Goal: Information Seeking & Learning: Get advice/opinions

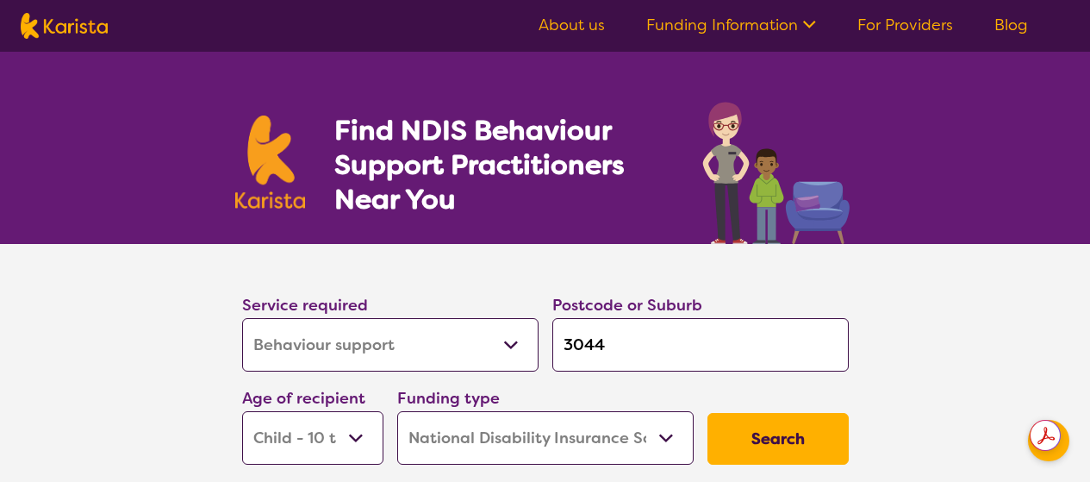
select select "Behaviour support"
select select "CH"
select select "NDIS"
select select "Behaviour support"
select select "CH"
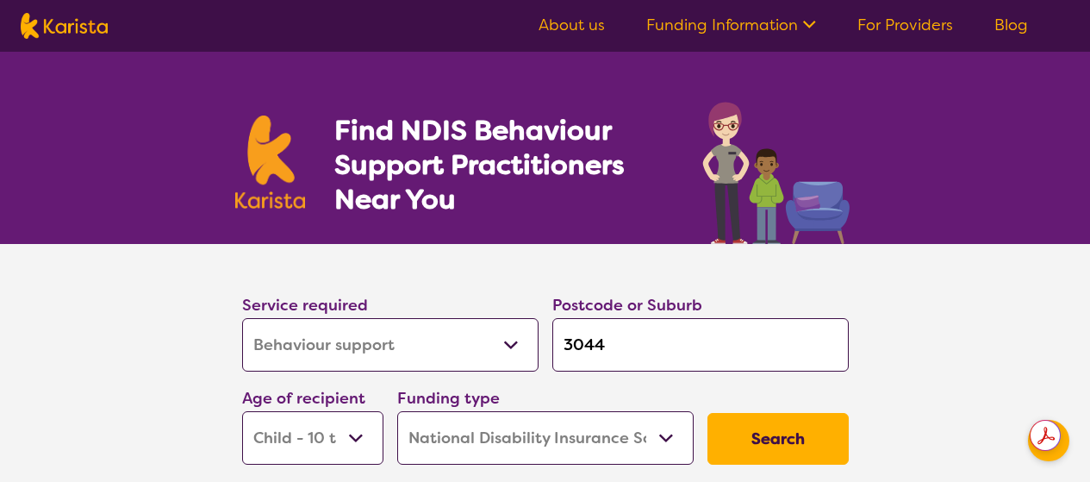
select select "NDIS"
click at [798, 434] on button "Search" at bounding box center [777, 439] width 141 height 52
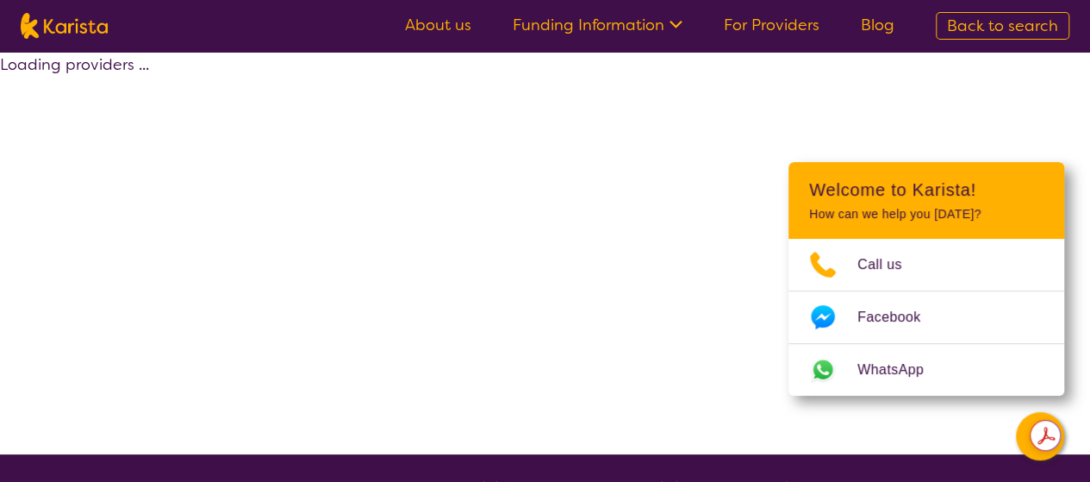
select select "by_score"
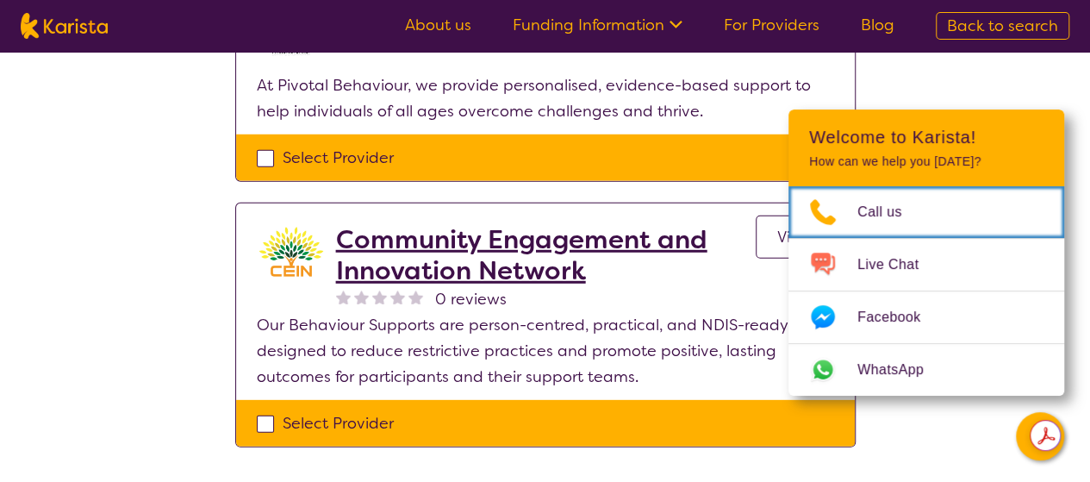
scroll to position [2444, 0]
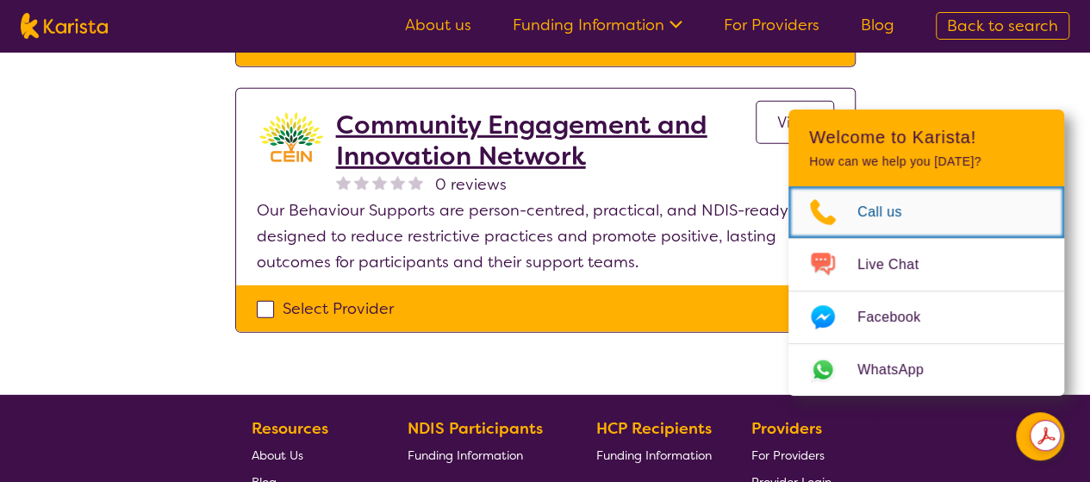
click at [872, 211] on span "Call us" at bounding box center [889, 212] width 65 height 26
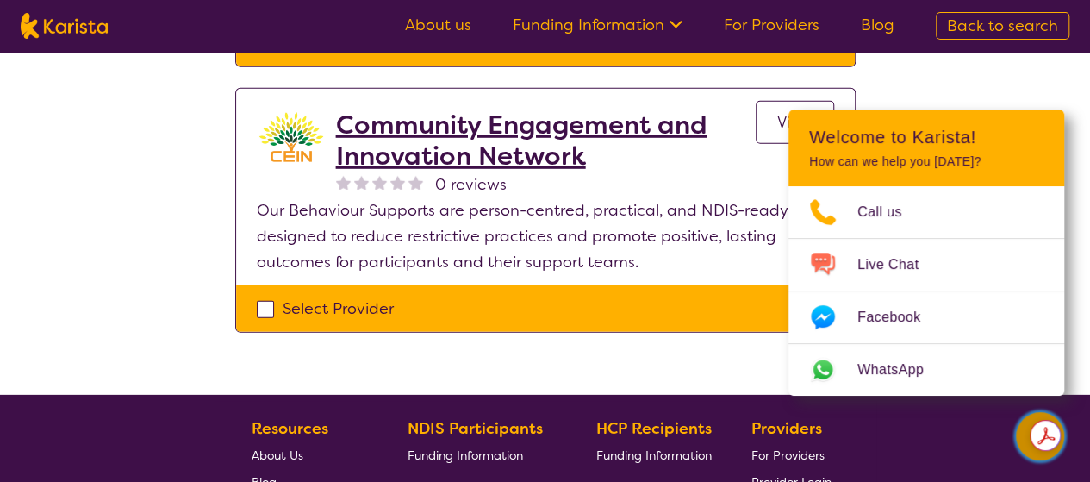
click at [1018, 440] on button "Channel Menu" at bounding box center [1040, 436] width 48 height 48
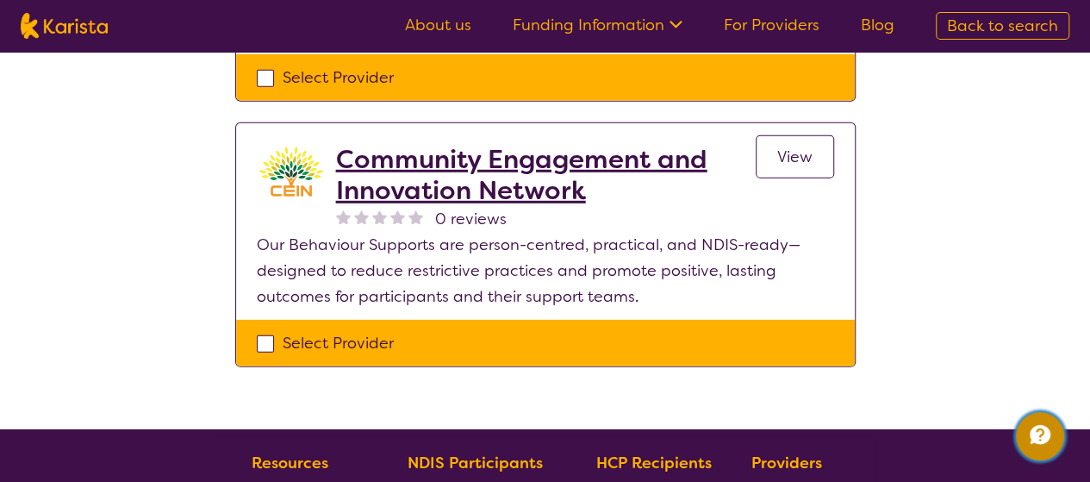
scroll to position [2273, 0]
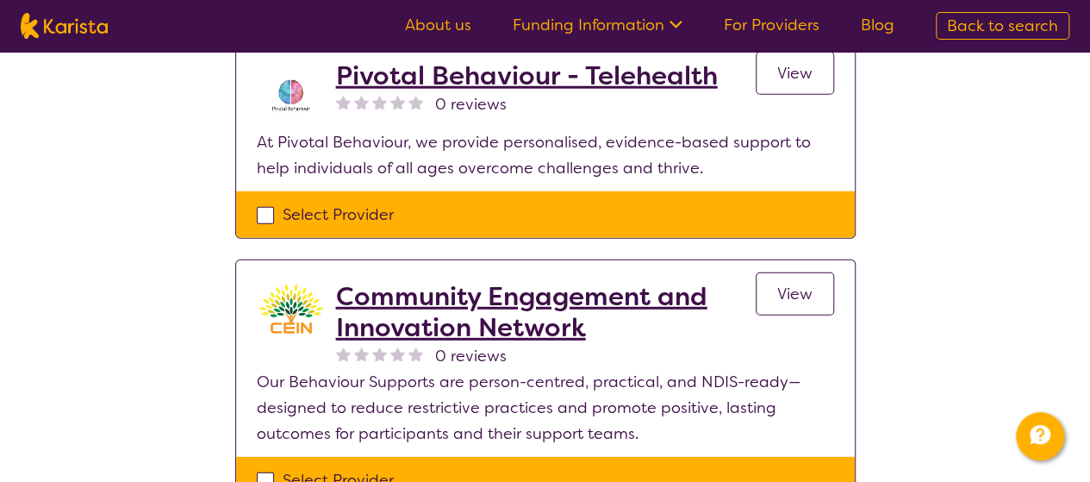
click at [438, 28] on link "About us" at bounding box center [438, 25] width 66 height 21
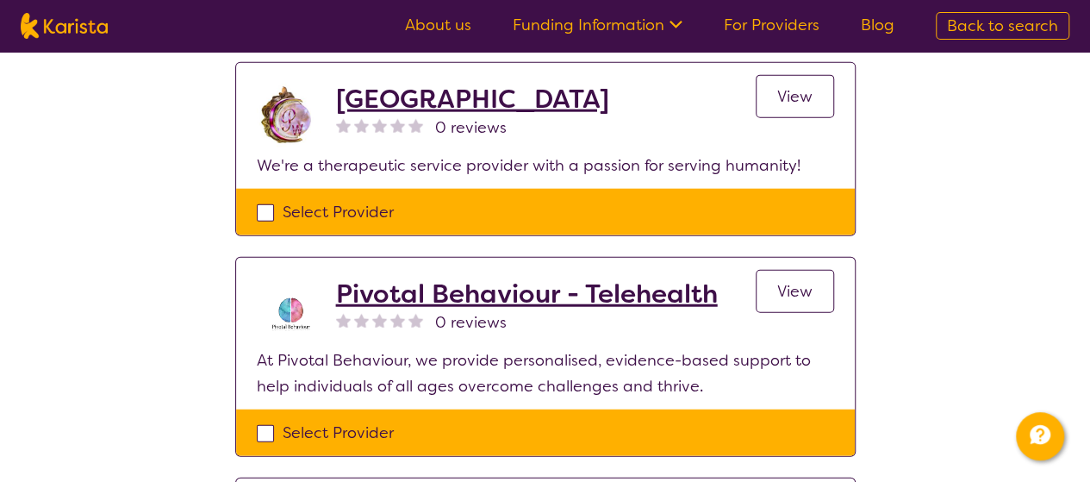
scroll to position [2043, 0]
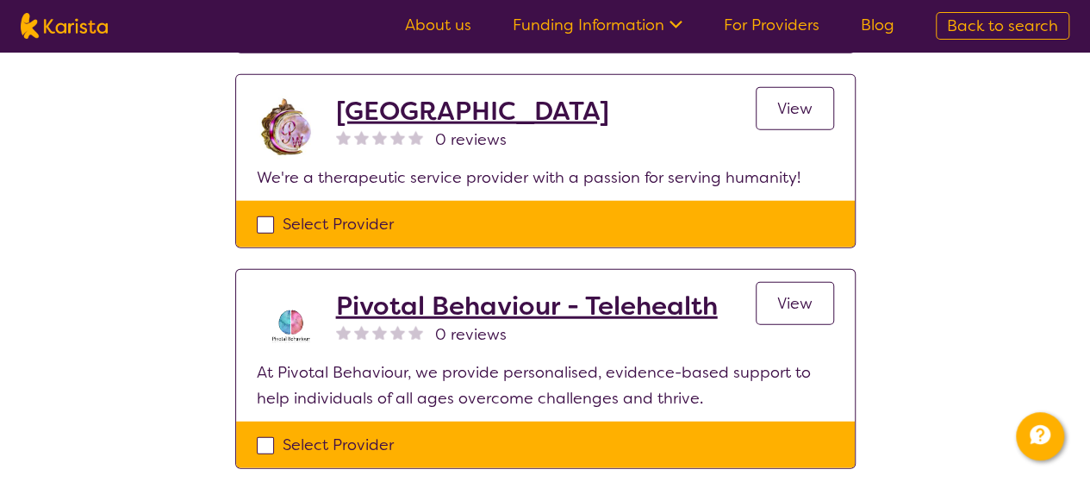
click at [815, 282] on link "View" at bounding box center [795, 303] width 78 height 43
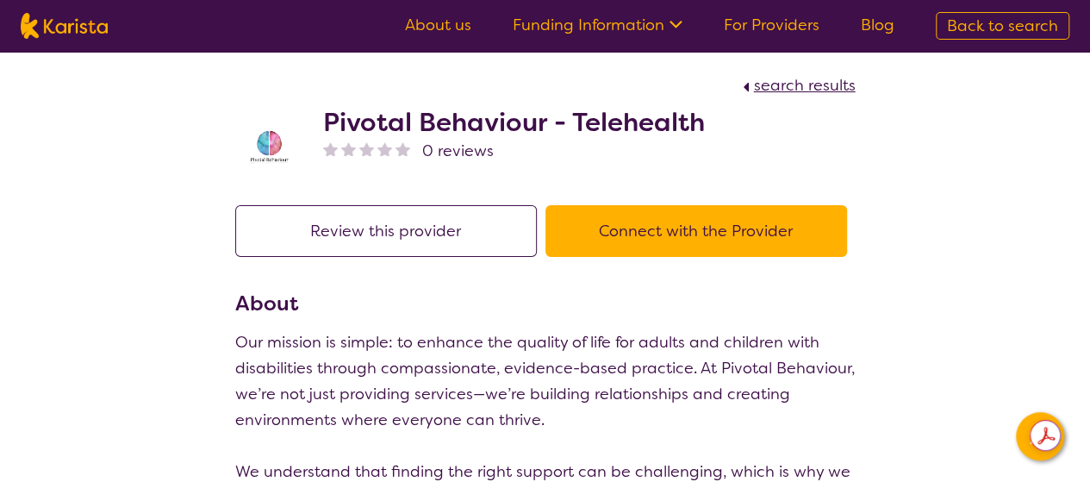
scroll to position [2043, 0]
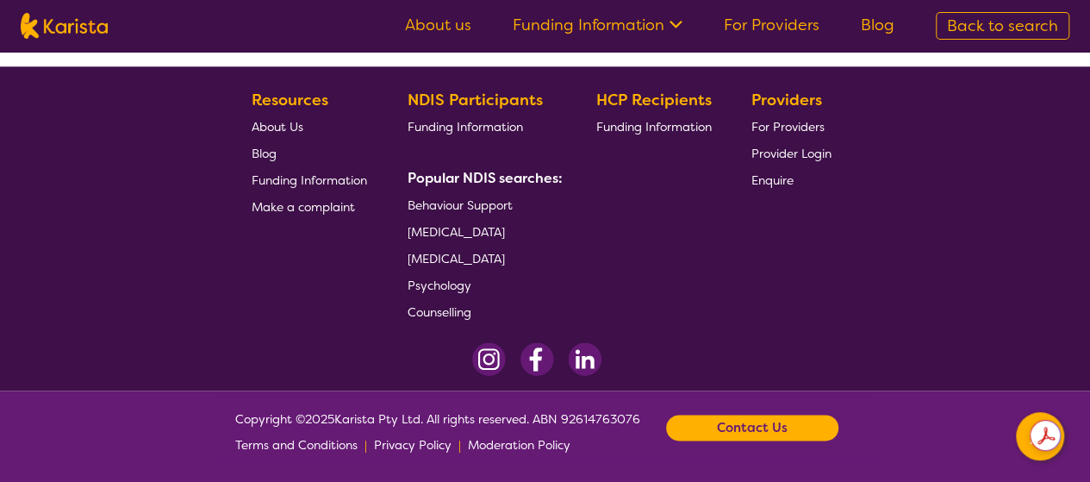
select select "by_score"
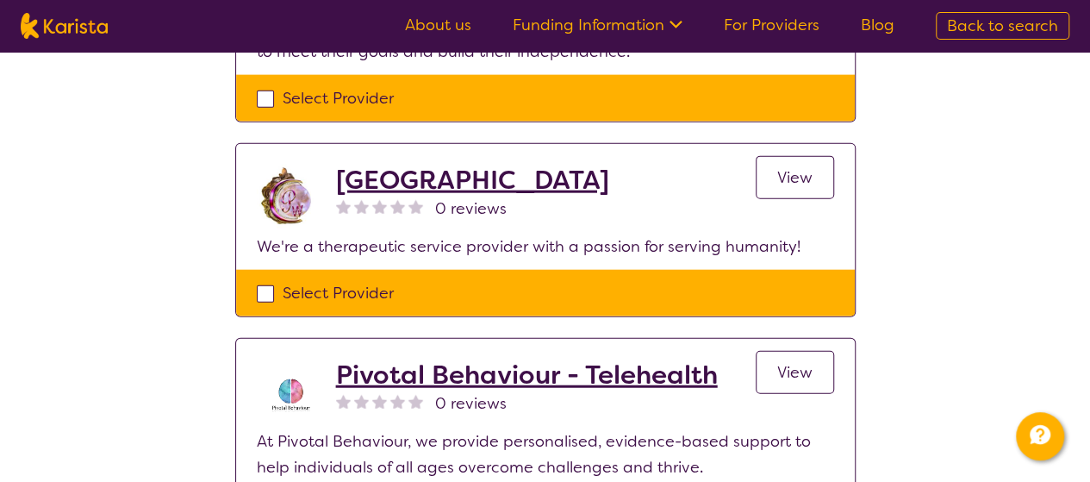
scroll to position [1813, 0]
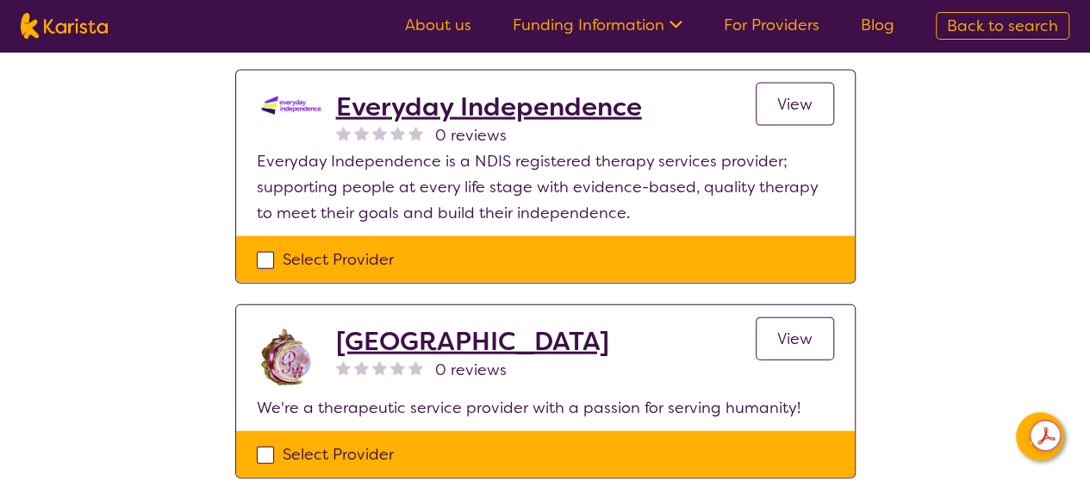
click at [454, 326] on h2 "[GEOGRAPHIC_DATA]" at bounding box center [472, 341] width 273 height 31
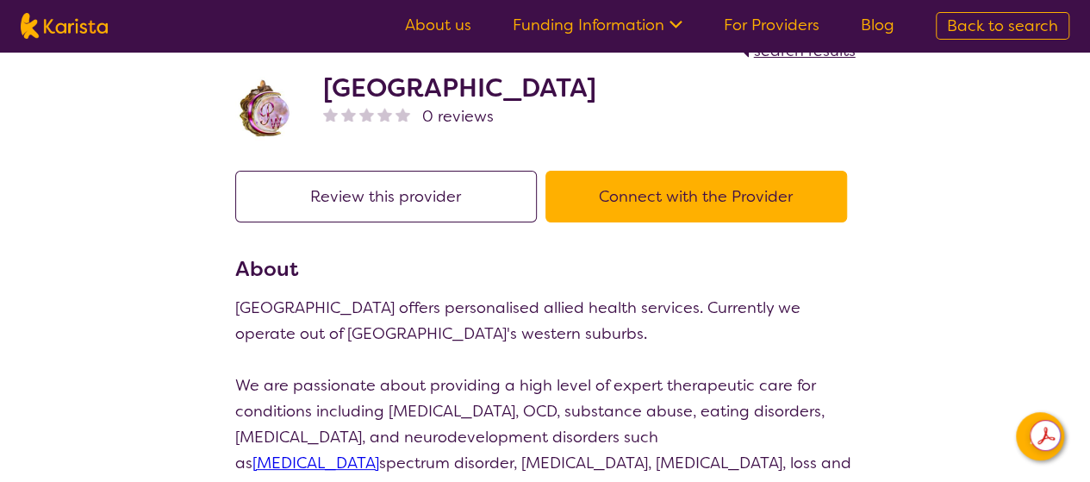
scroll to position [172, 0]
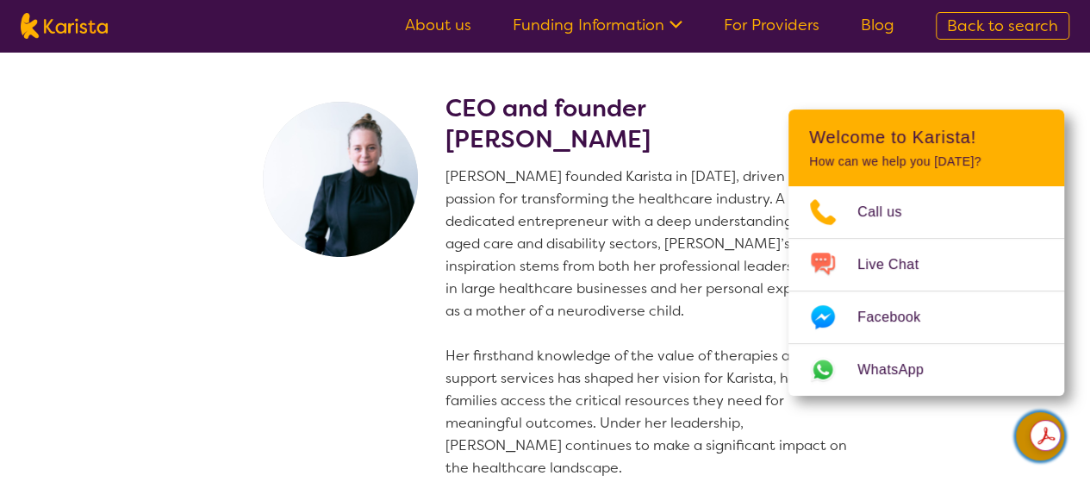
click at [1037, 455] on button "Channel Menu" at bounding box center [1040, 436] width 48 height 48
